Goal: Task Accomplishment & Management: Manage account settings

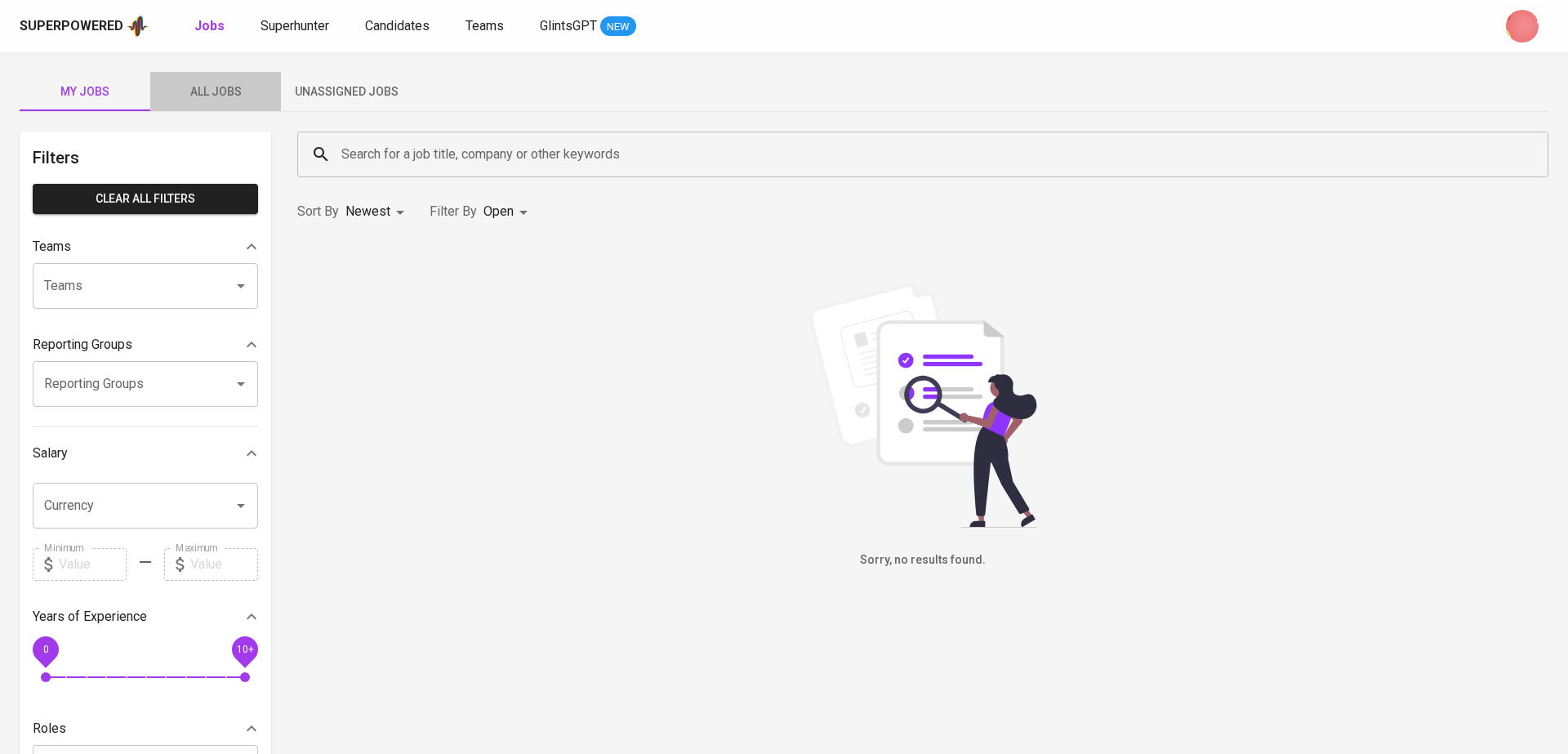
click at [218, 86] on span "All Jobs" at bounding box center [215, 91] width 111 height 20
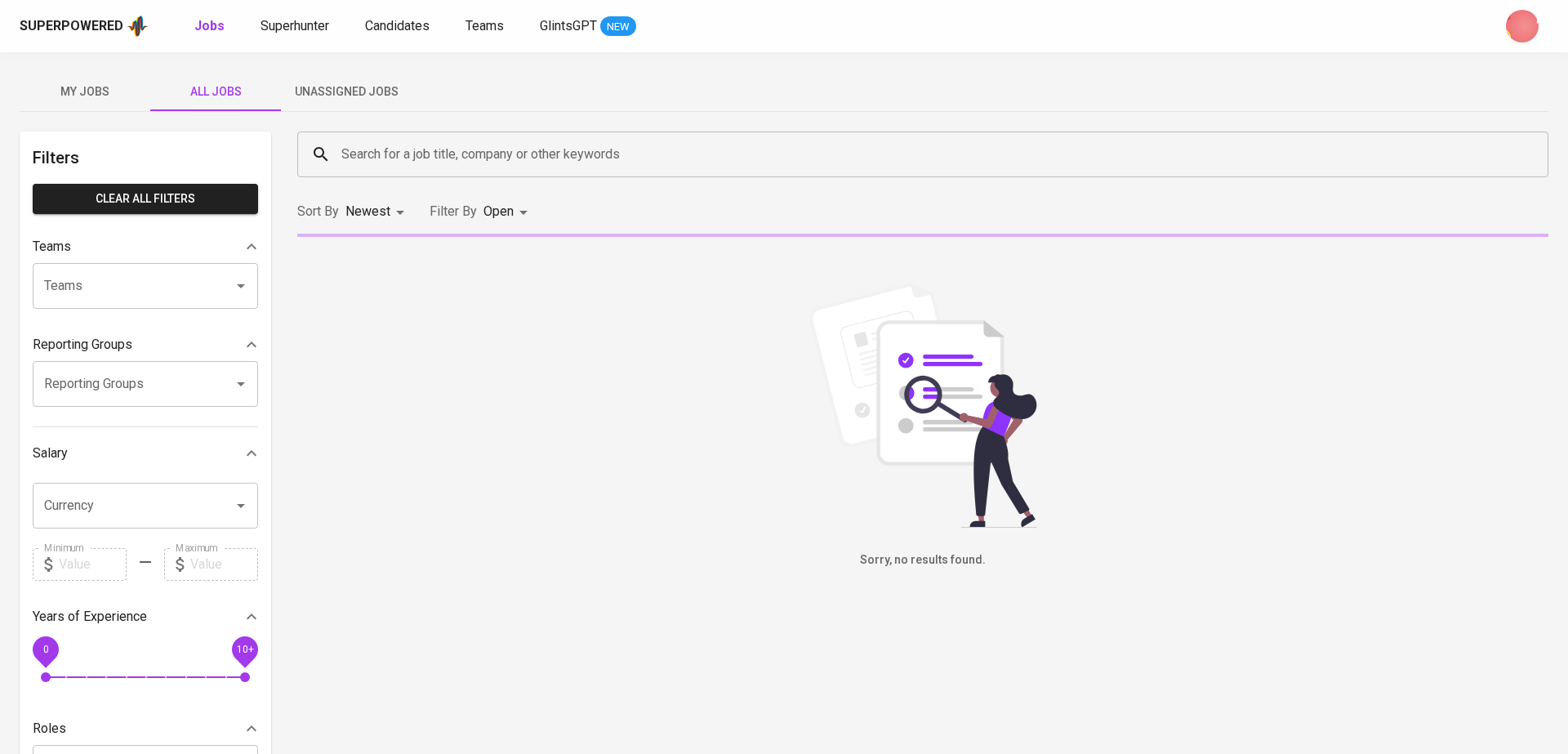
click at [515, 212] on body "Superpowered Jobs Superhunter Candidates Teams GlintsGPT NEW My Jobs All Jobs U…" at bounding box center [784, 622] width 1568 height 1246
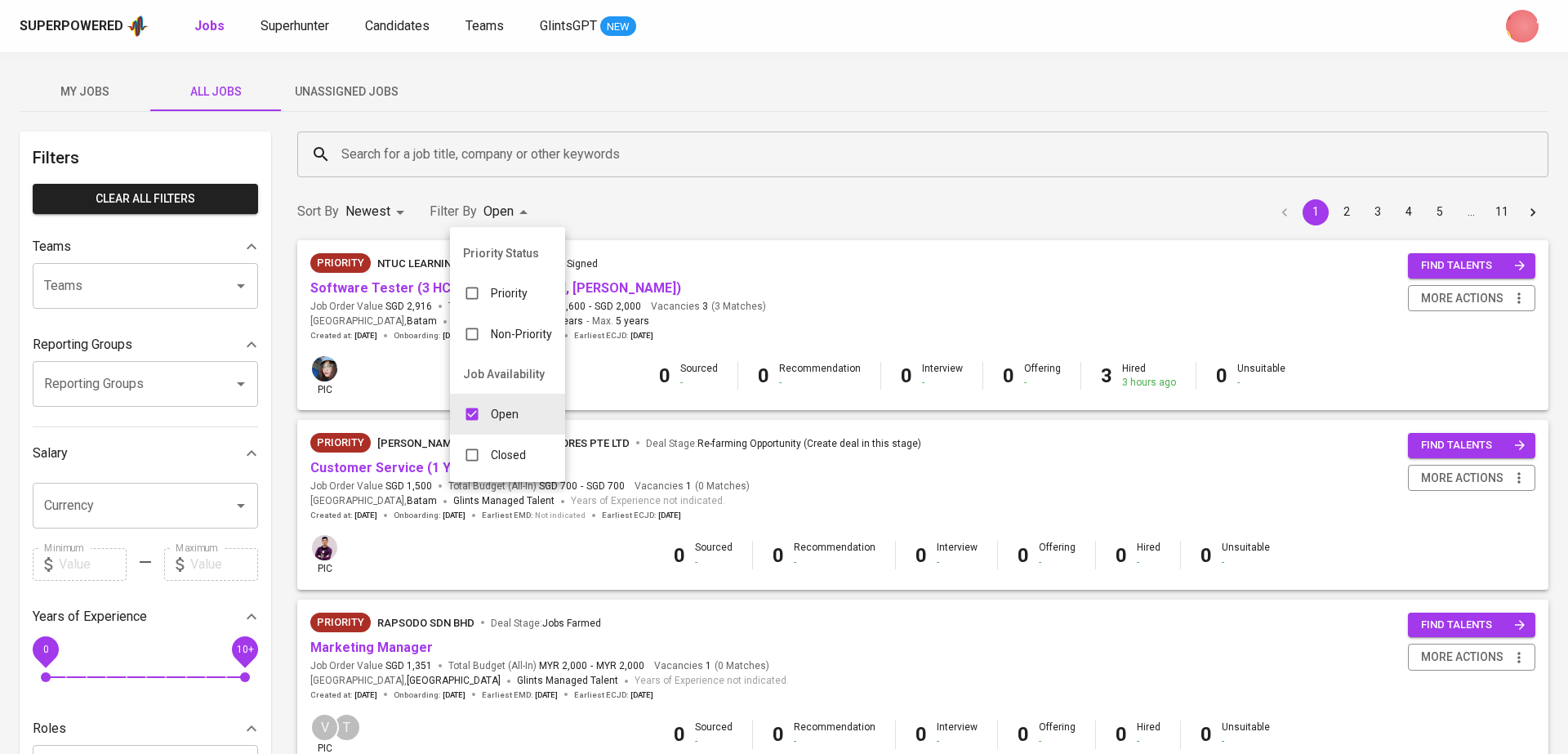
click at [529, 443] on div "Closed" at bounding box center [494, 455] width 89 height 31
type input "OPEN,CLOSE"
checkbox input "true"
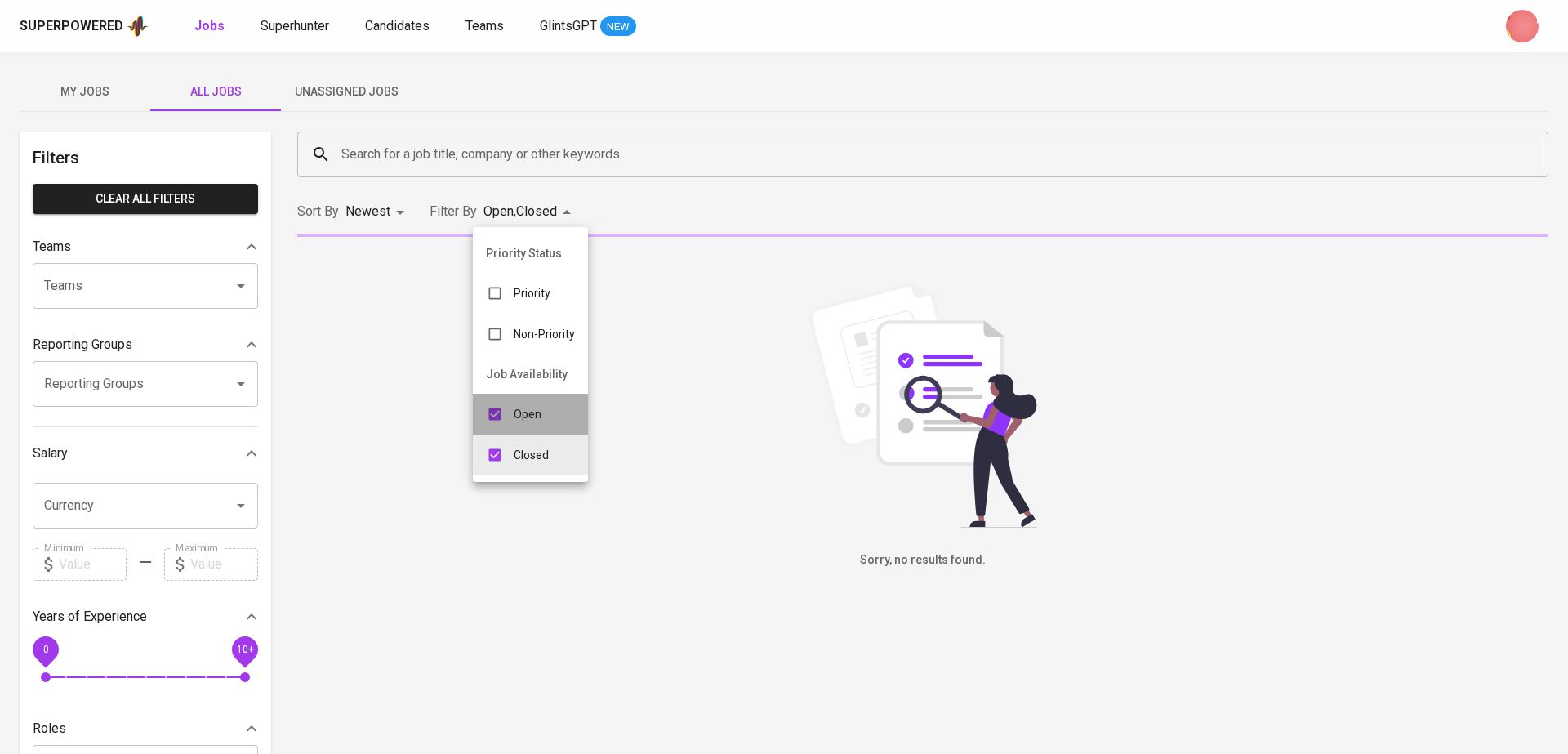
click at [518, 407] on p "Open" at bounding box center [527, 414] width 28 height 16
type input "CLOSE"
checkbox input "false"
click at [468, 157] on div at bounding box center [784, 377] width 1568 height 754
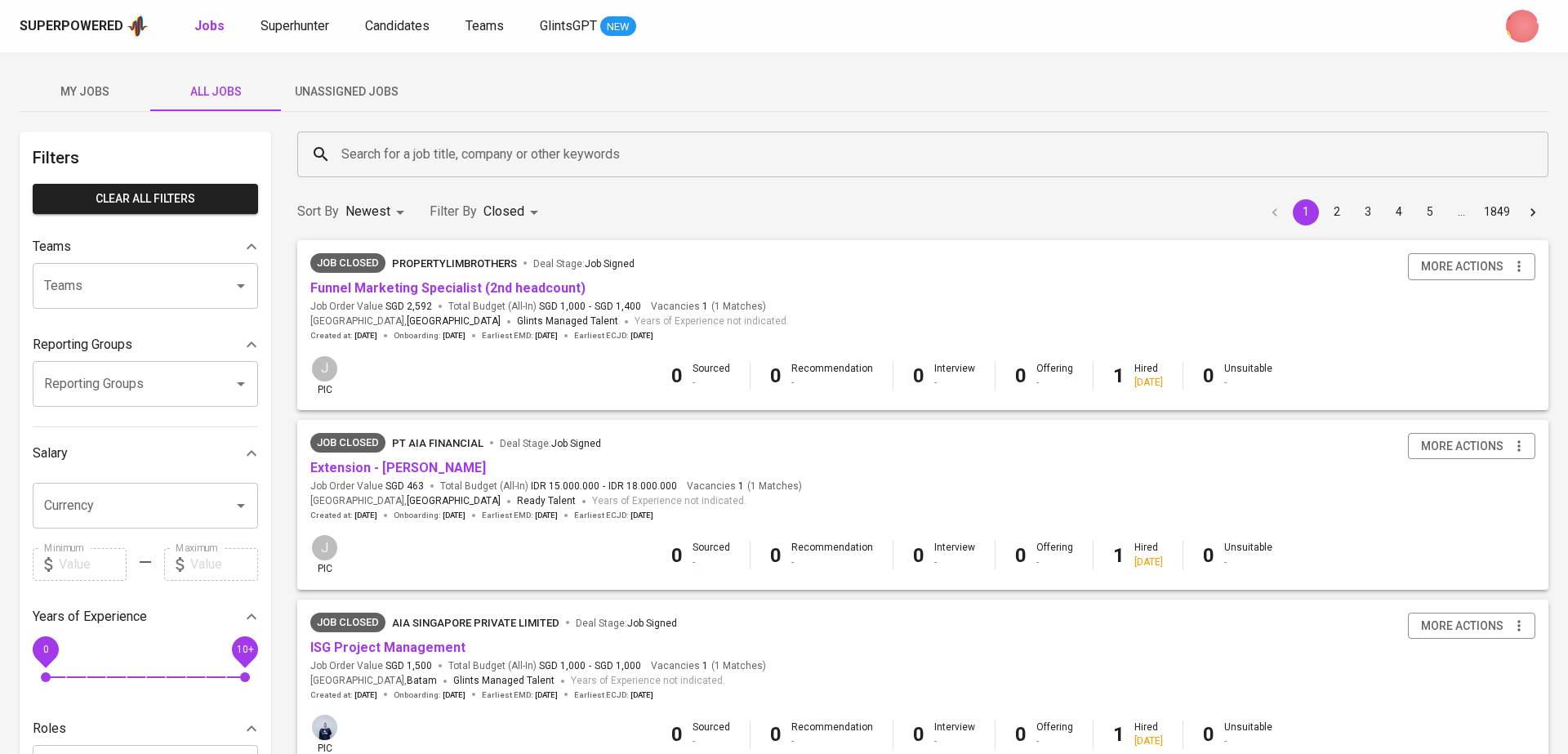
click at [431, 139] on input "Search for a job title, company or other keywords" at bounding box center [927, 155] width 1179 height 31
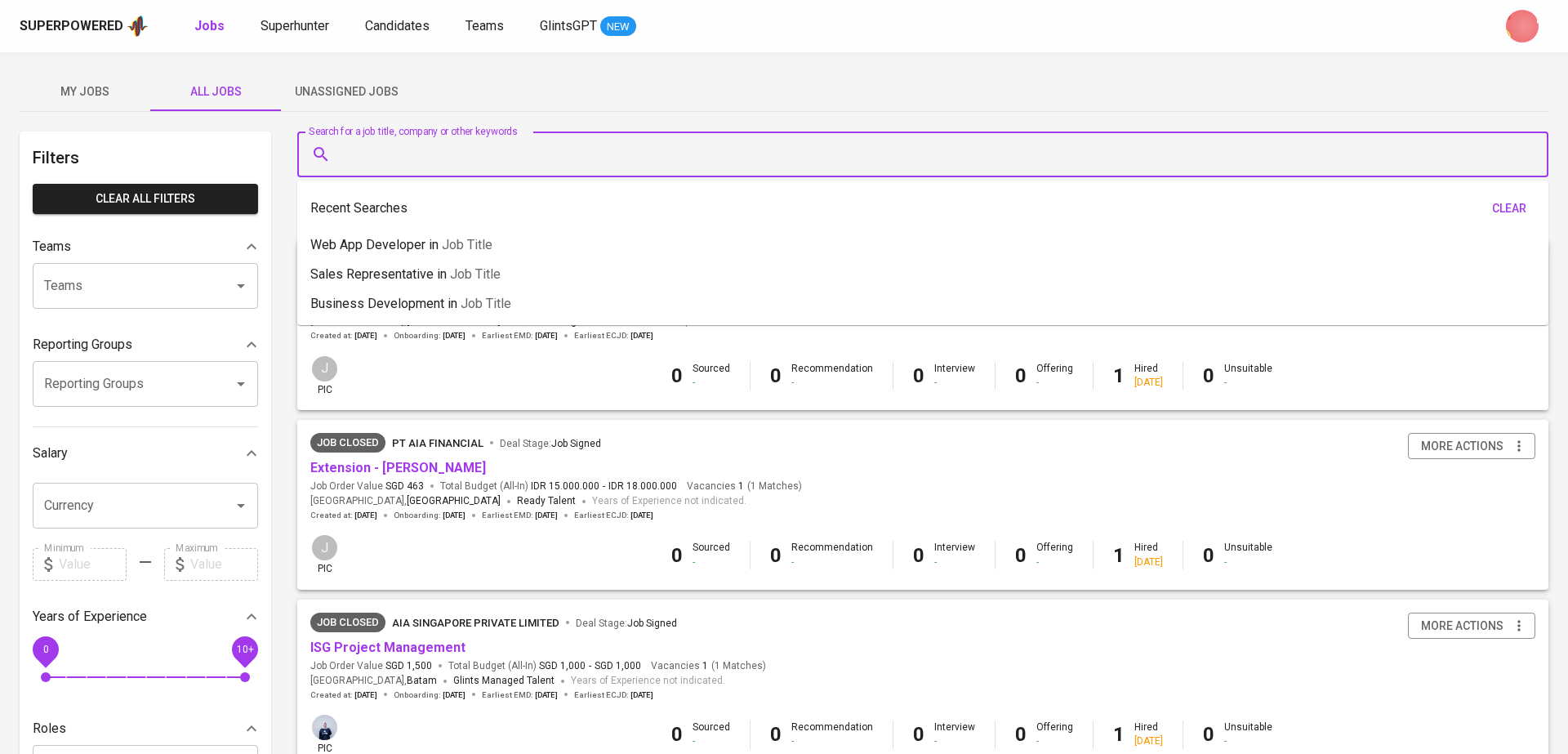
paste input "https://superpowered.glints.com/pipeline/4c8d4b5d-7d1a-40d3-bcb7-c203dd1ca70f"
type input "https://superpowered.glints.com/pipeline/4c8d4b5d-7d1a-40d3-bcb7-c203dd1ca70f"
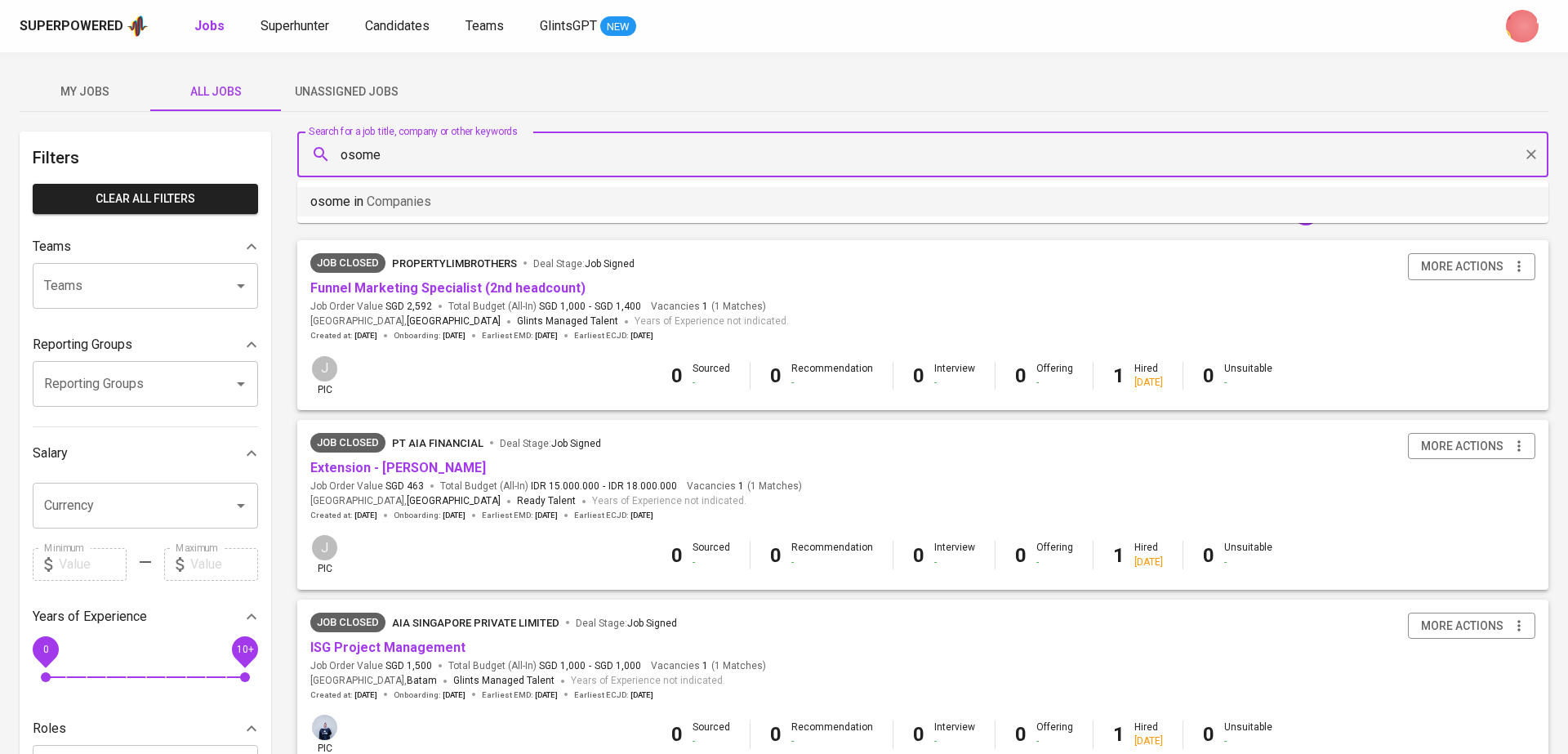
click at [438, 197] on li "osome in Companies" at bounding box center [922, 201] width 1251 height 29
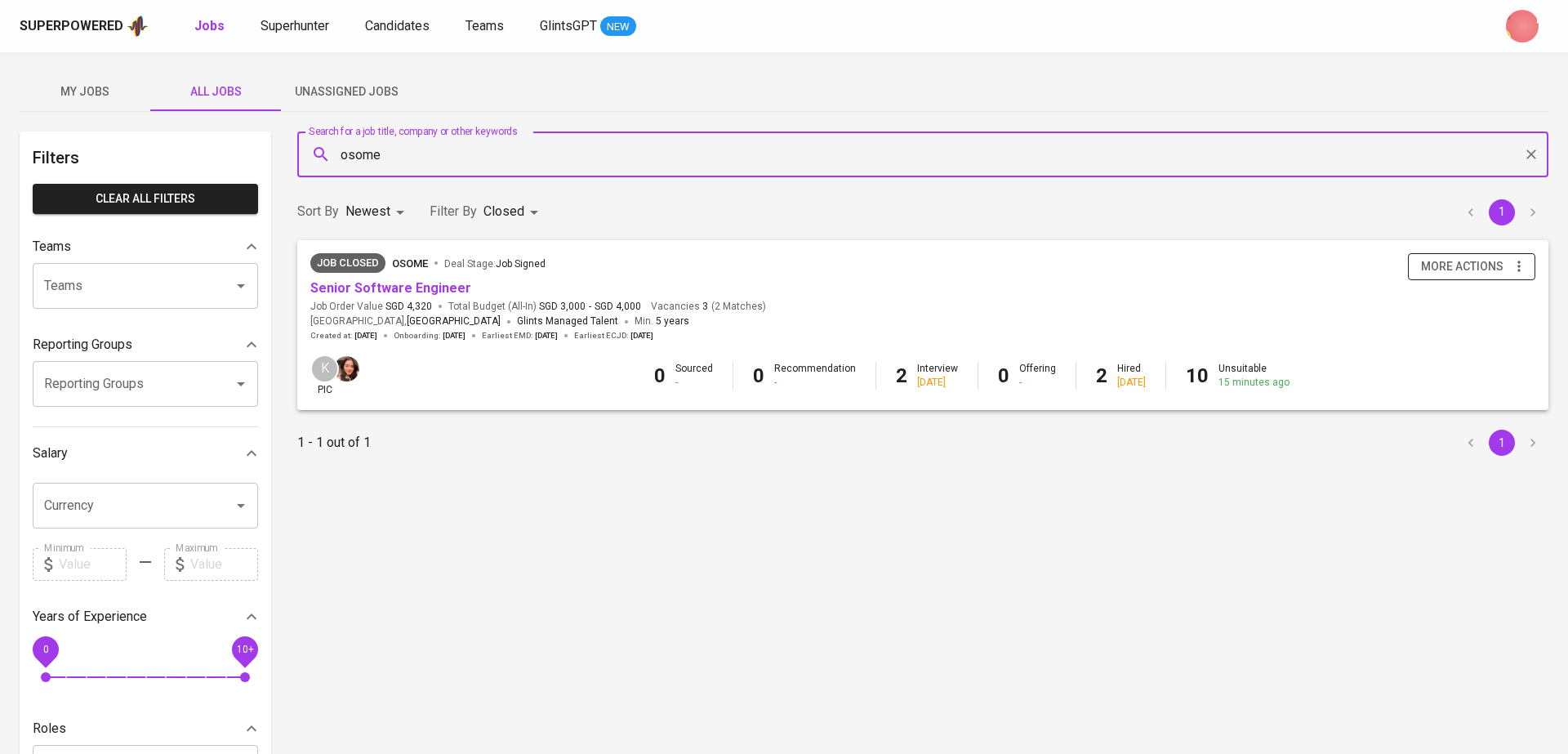
type input "osome"
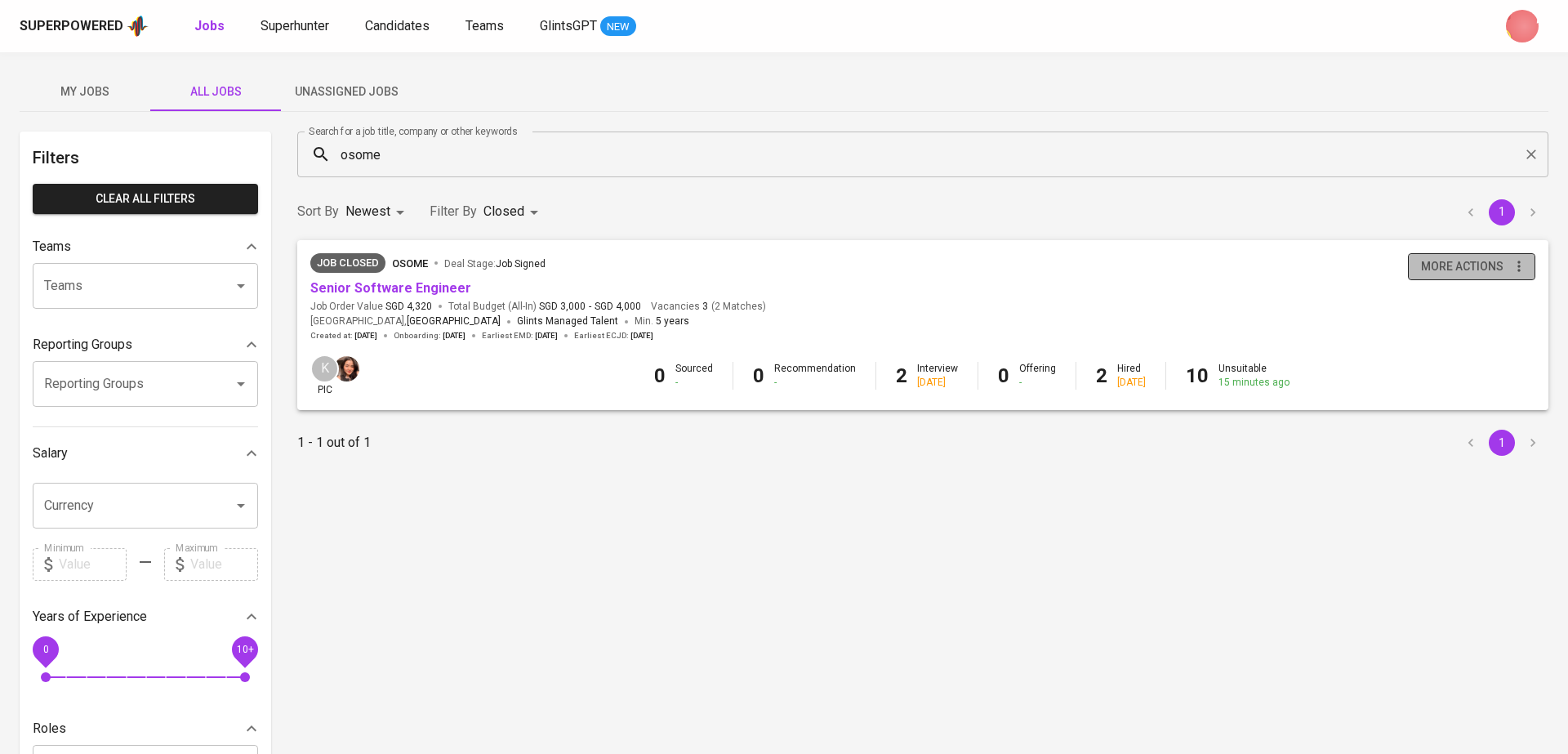
click at [1484, 268] on span "more actions" at bounding box center [1462, 266] width 82 height 20
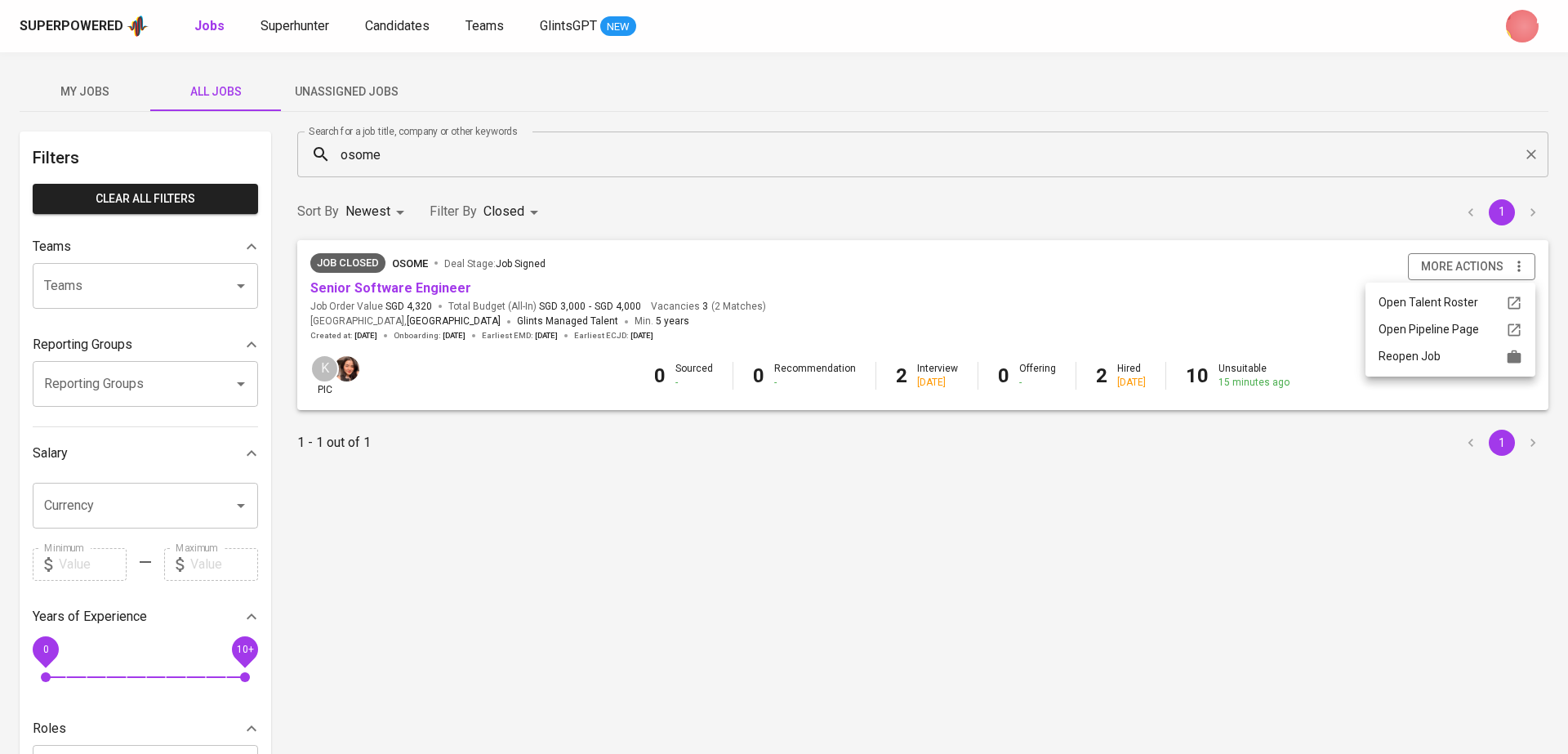
click at [1433, 354] on div "Reopen Job" at bounding box center [1450, 357] width 144 height 17
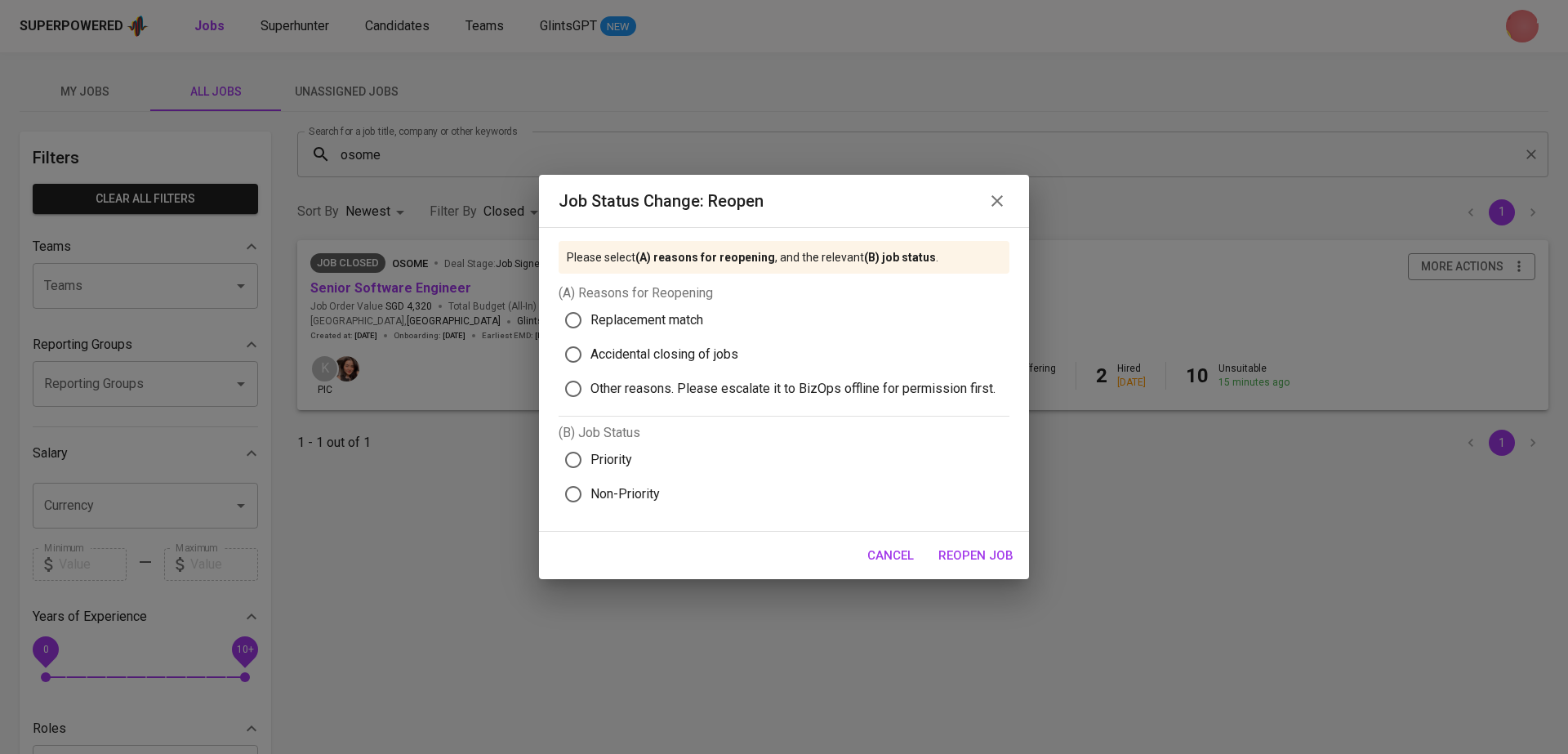
click at [543, 335] on div "Please select (A) reasons for reopening , and the relevant (B) job status . (A)…" at bounding box center [784, 379] width 490 height 305
click at [583, 317] on input "Replacement match" at bounding box center [573, 319] width 34 height 34
radio input "true"
click at [610, 455] on span "Priority" at bounding box center [610, 460] width 42 height 19
click at [590, 455] on input "Priority" at bounding box center [573, 460] width 34 height 34
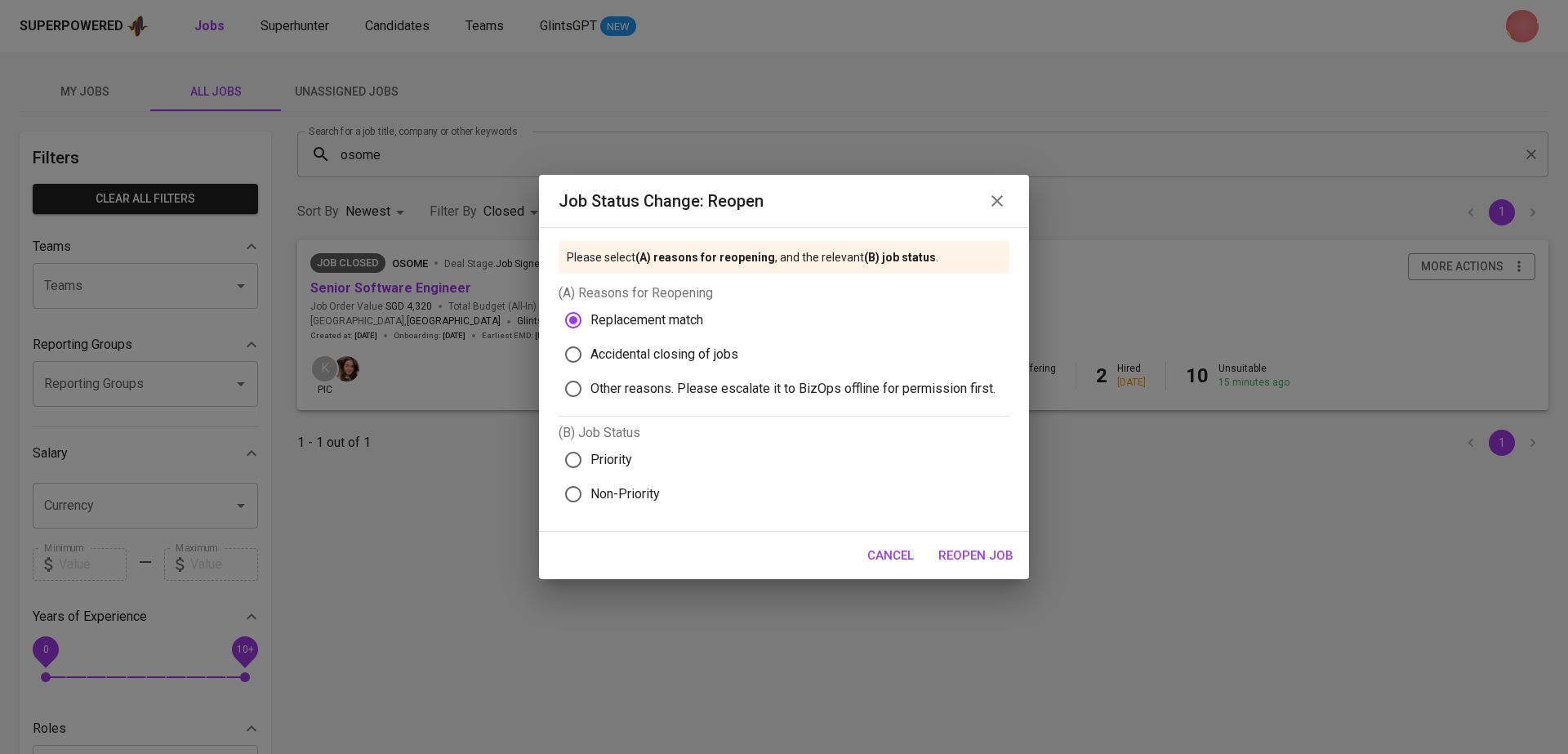
radio input "true"
click at [975, 558] on span "Reopen Job" at bounding box center [976, 556] width 75 height 21
